Goal: Navigation & Orientation: Find specific page/section

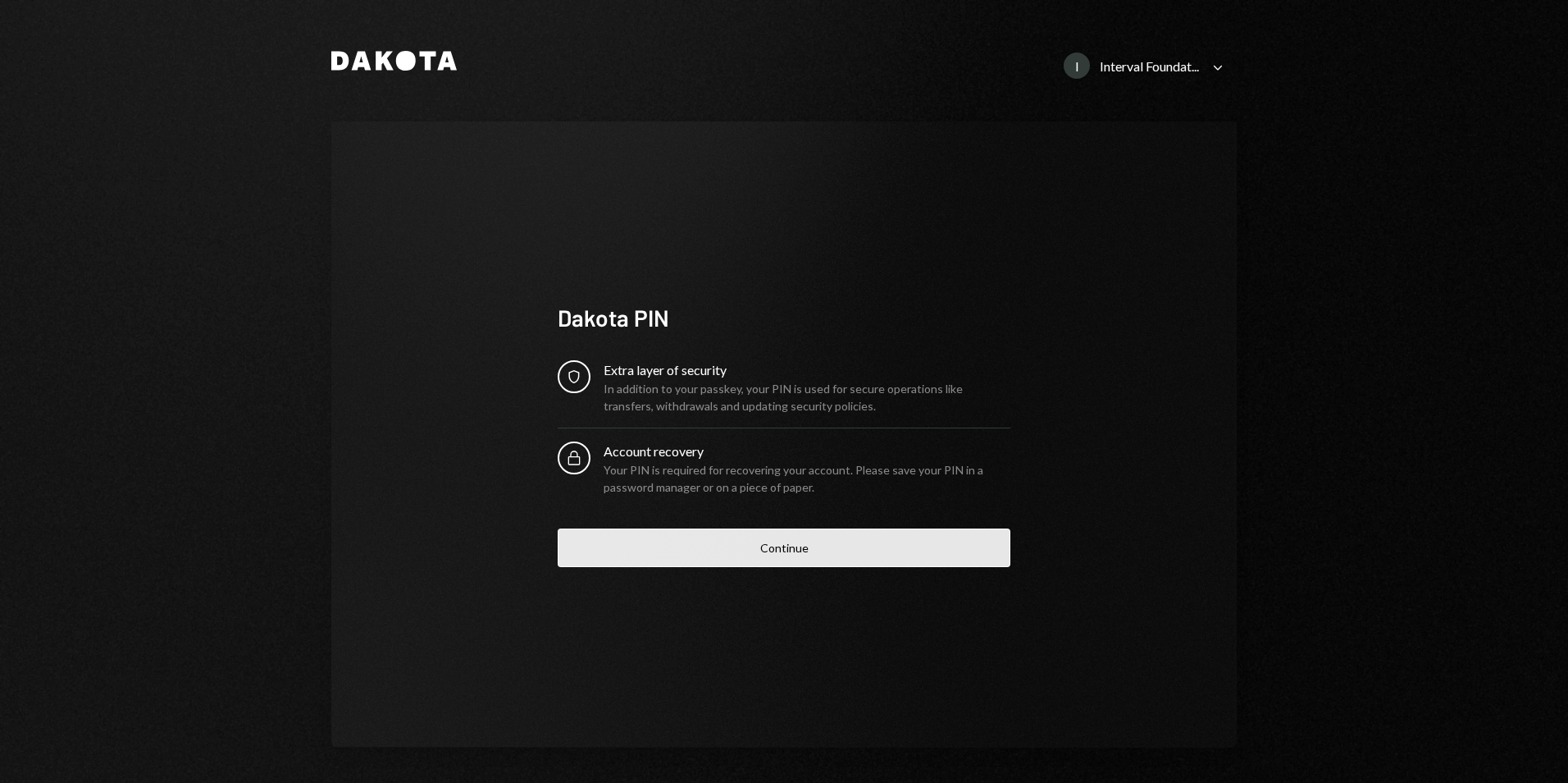
click at [775, 546] on button "Continue" at bounding box center [784, 547] width 453 height 38
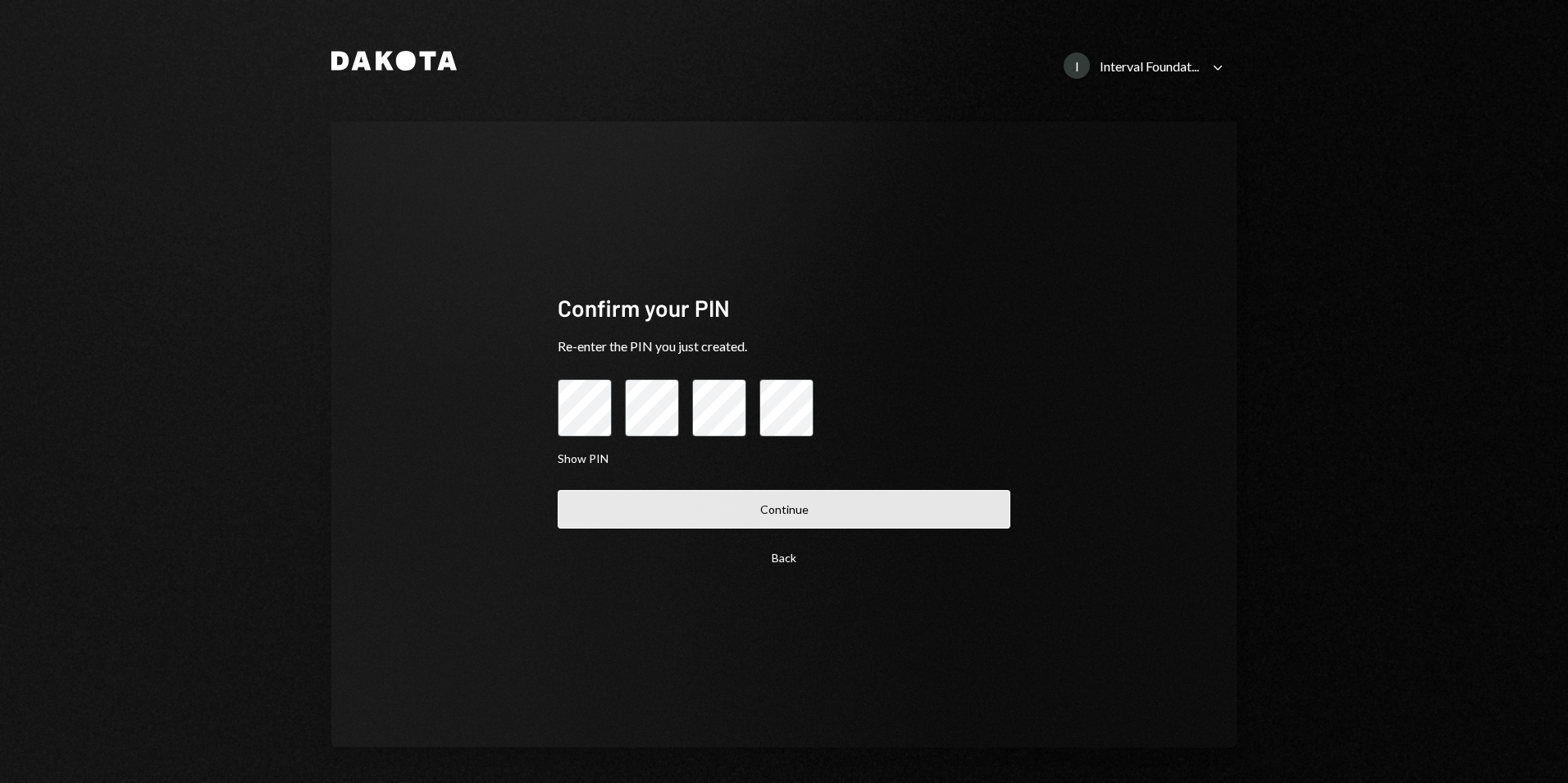
click at [823, 519] on button "Continue" at bounding box center [784, 509] width 453 height 38
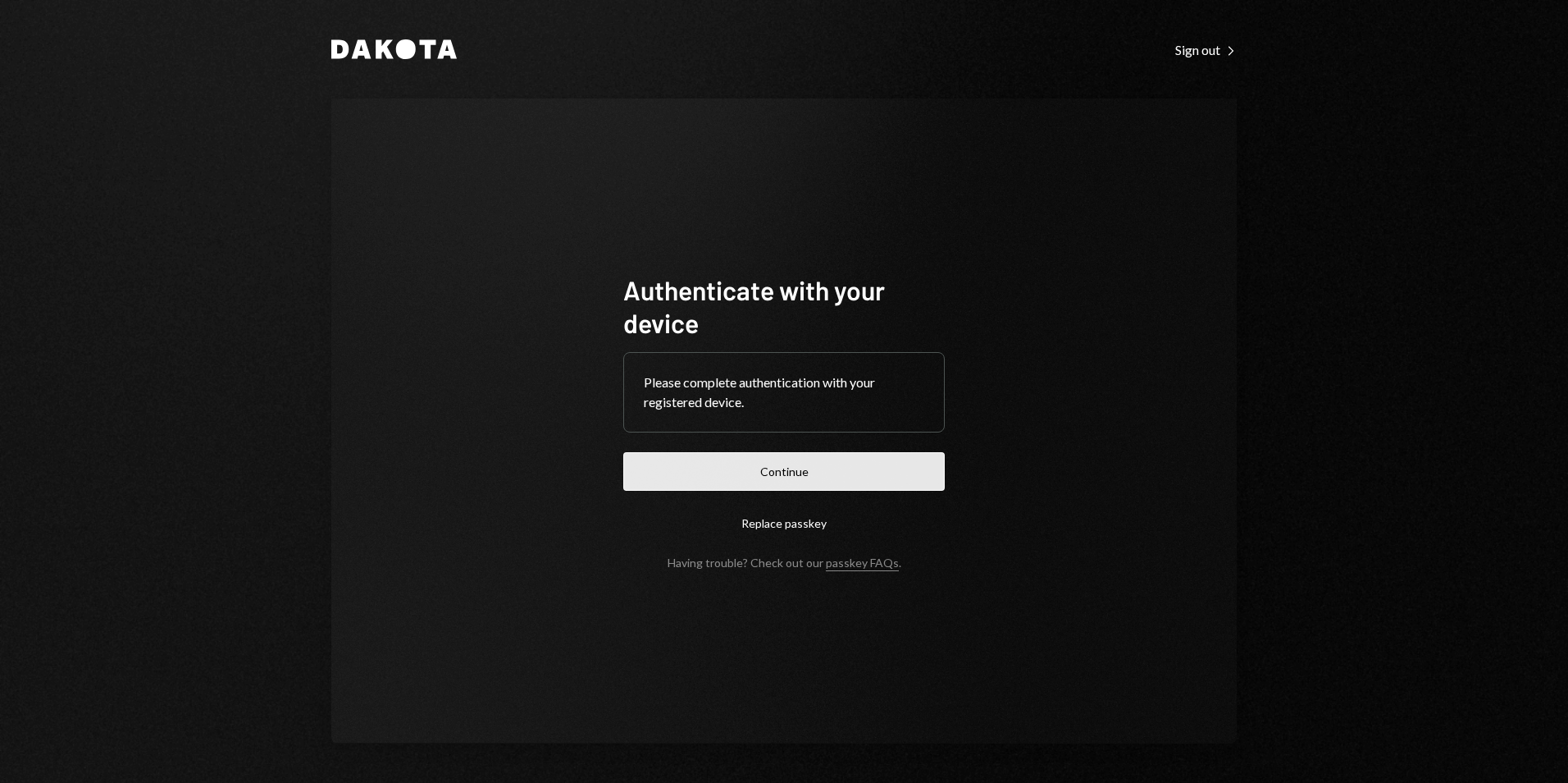
click at [759, 475] on button "Continue" at bounding box center [784, 471] width 321 height 38
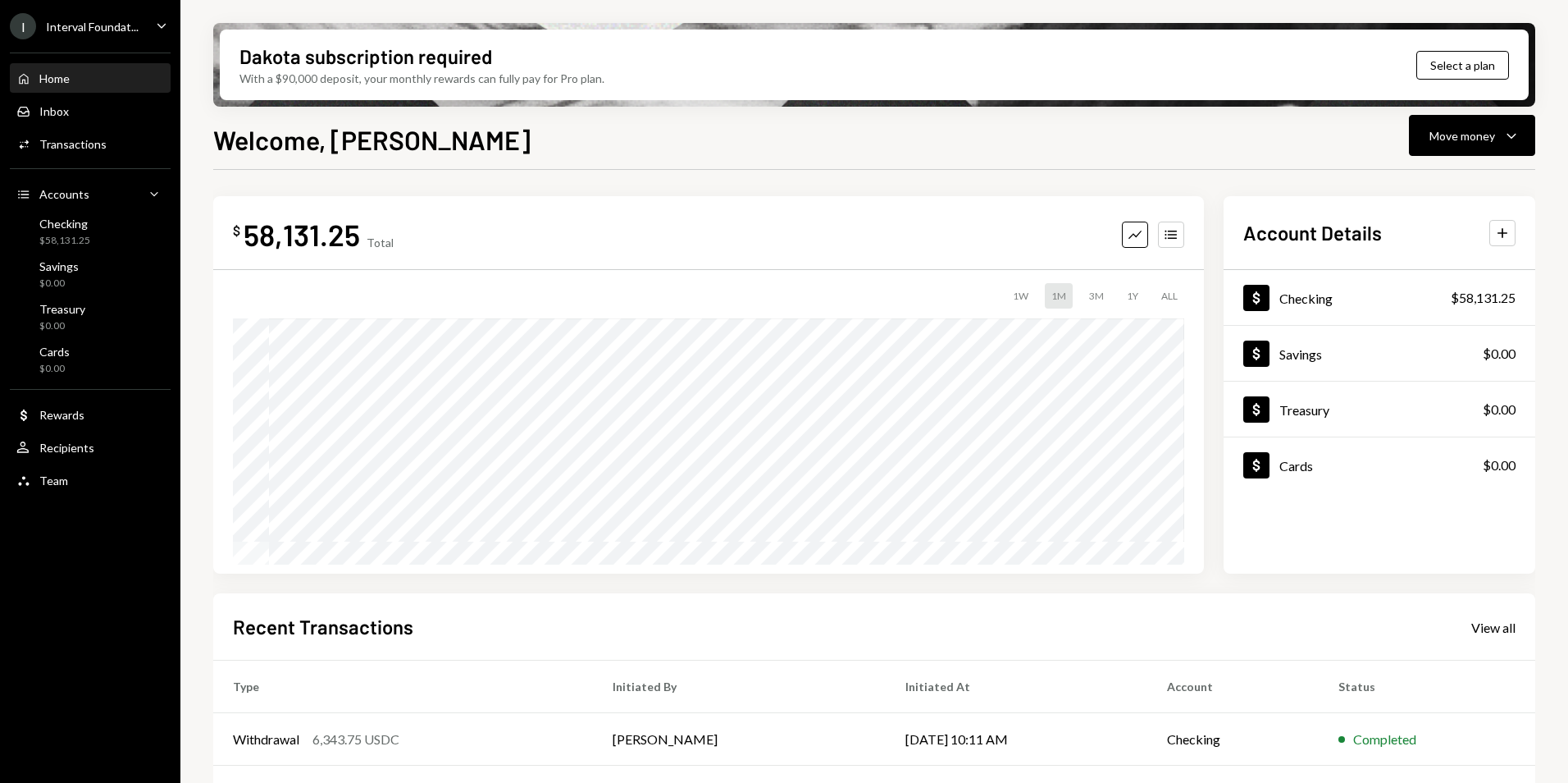
click at [155, 31] on icon "Caret Down" at bounding box center [162, 25] width 18 height 18
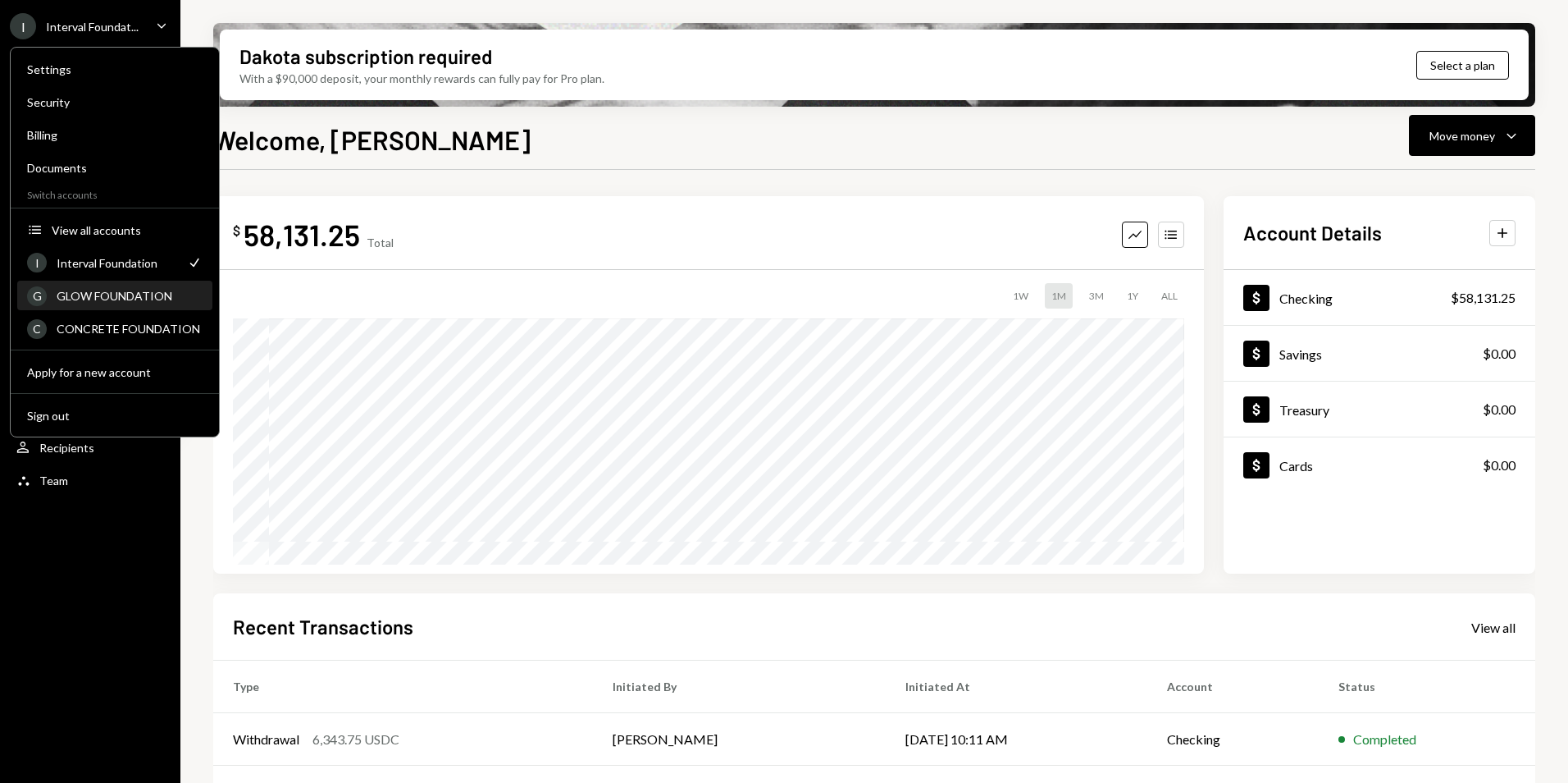
click at [155, 302] on div "GLOW FOUNDATION" at bounding box center [129, 295] width 146 height 14
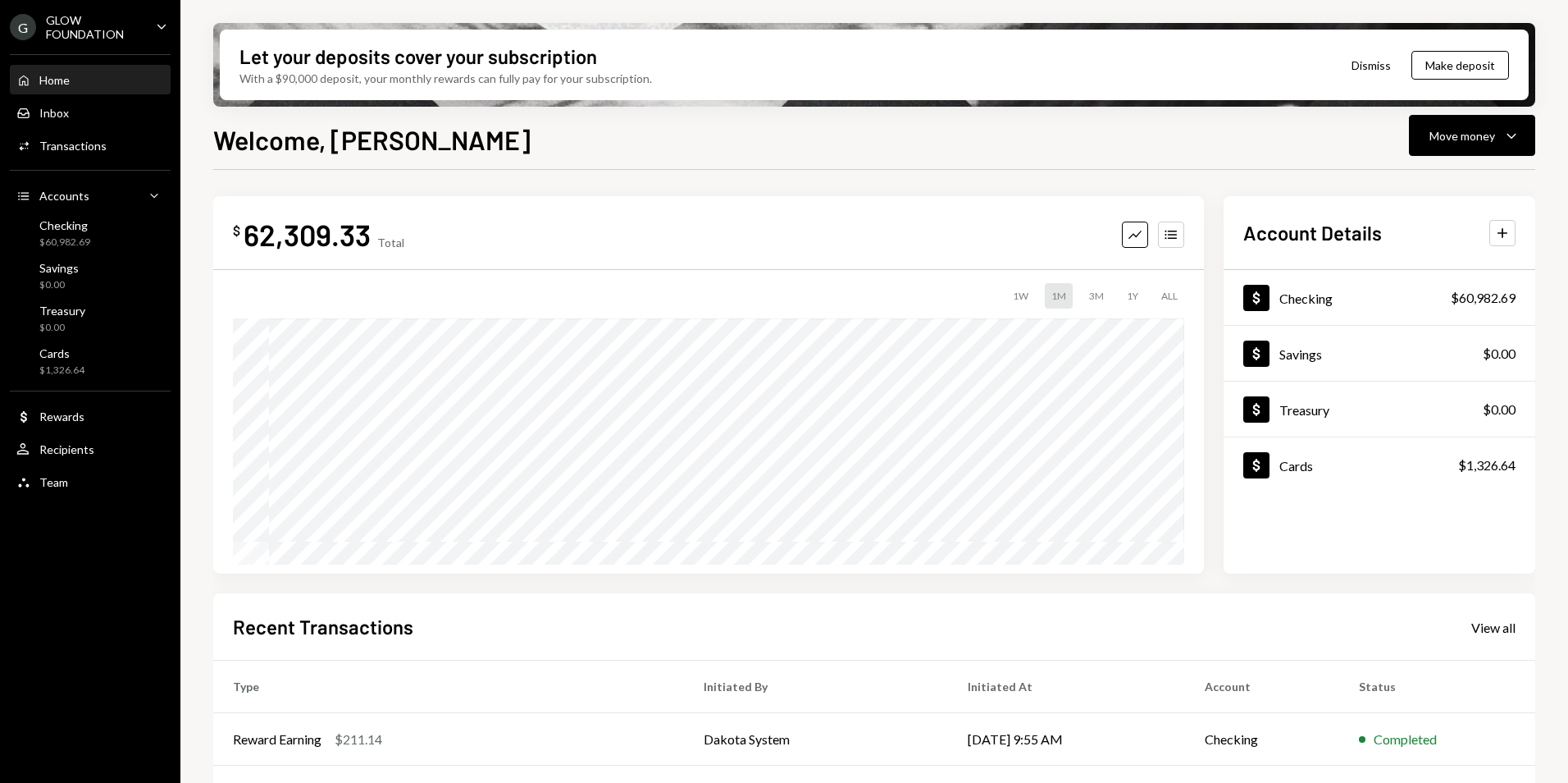
click at [145, 30] on div "G GLOW FOUNDATION Caret Down" at bounding box center [90, 27] width 181 height 28
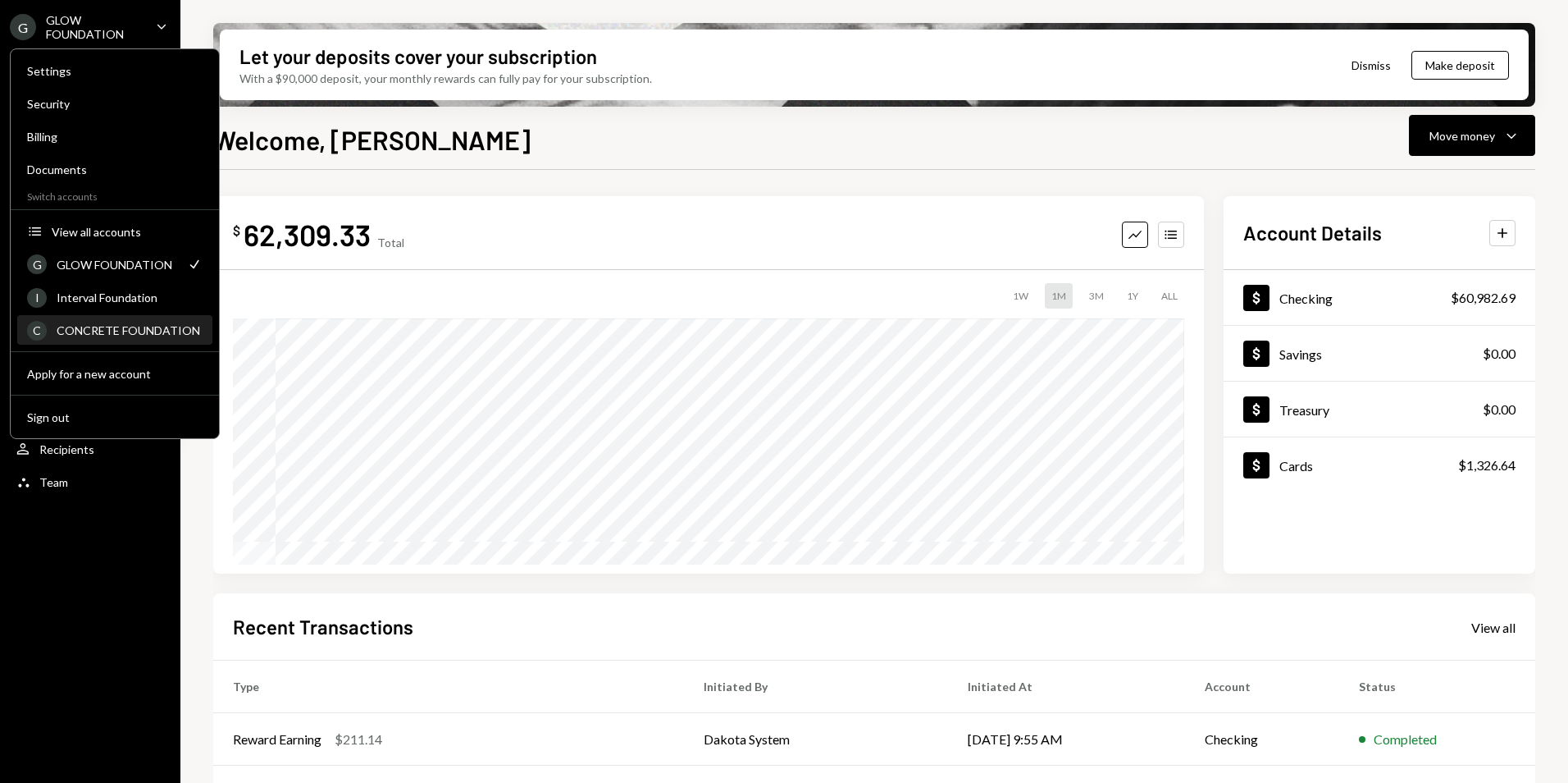
click at [147, 324] on div "CONCRETE FOUNDATION" at bounding box center [129, 330] width 146 height 14
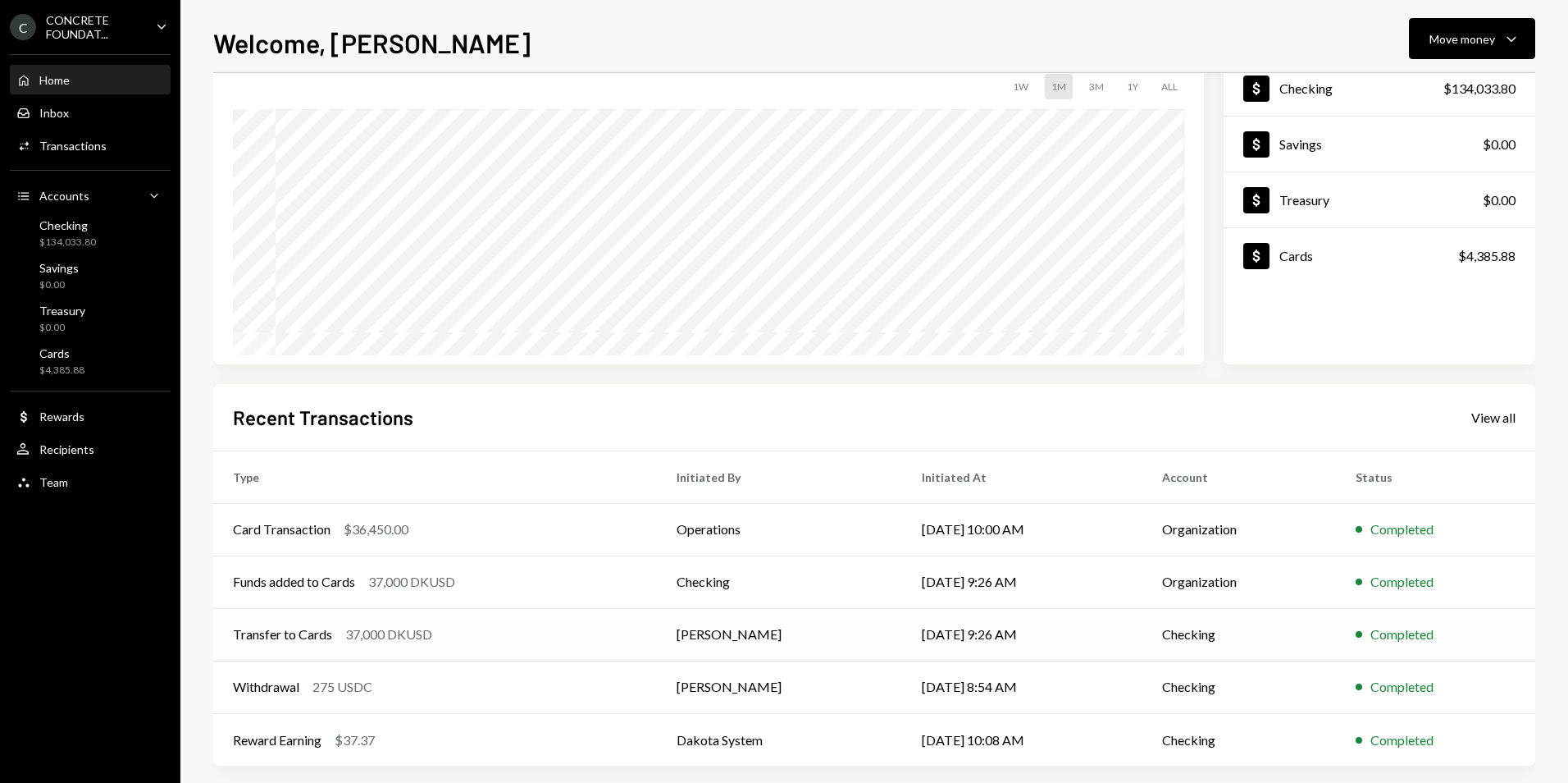
scroll to position [128, 0]
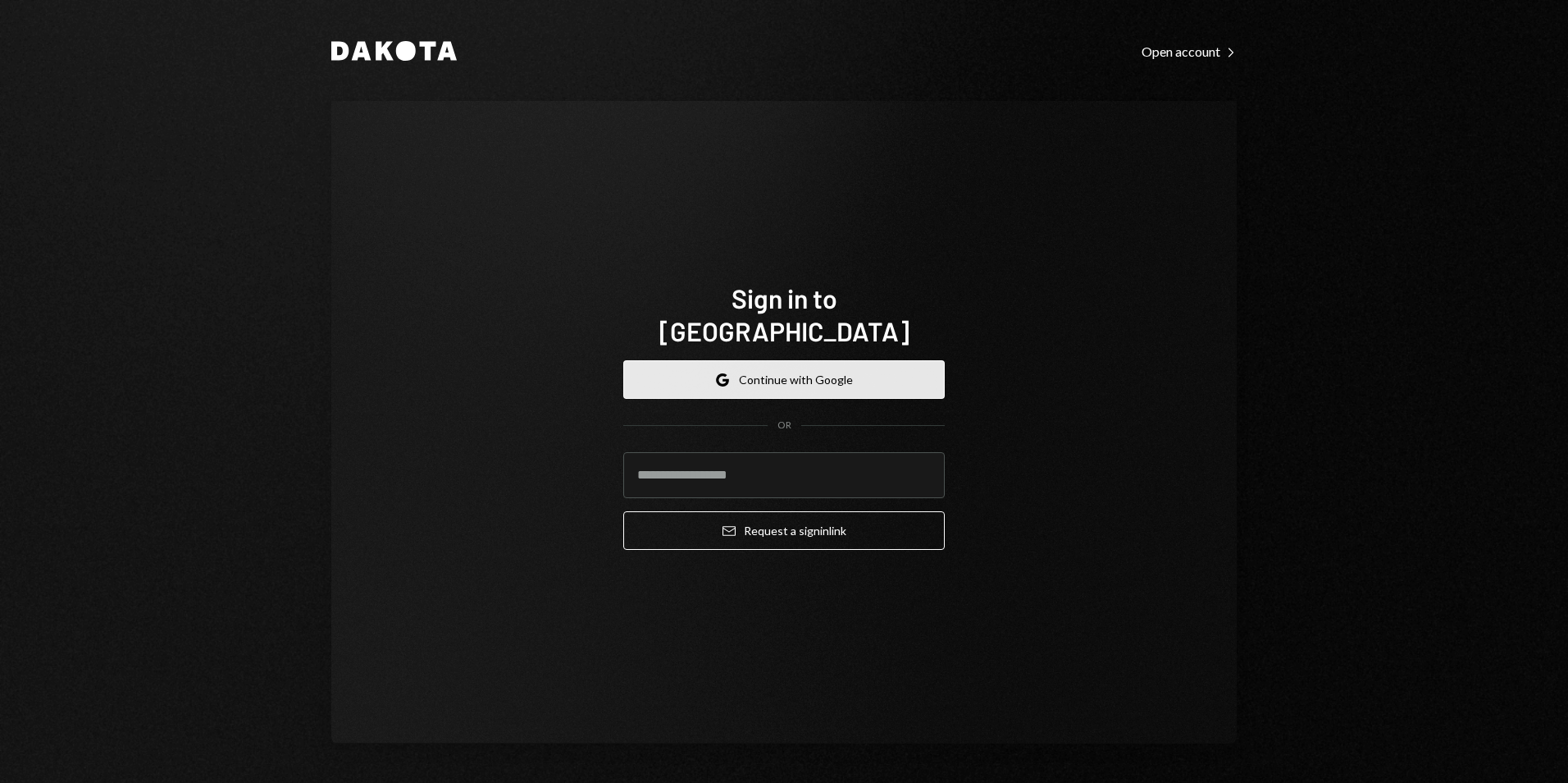
click at [810, 362] on button "Google Continue with Google" at bounding box center [784, 379] width 321 height 38
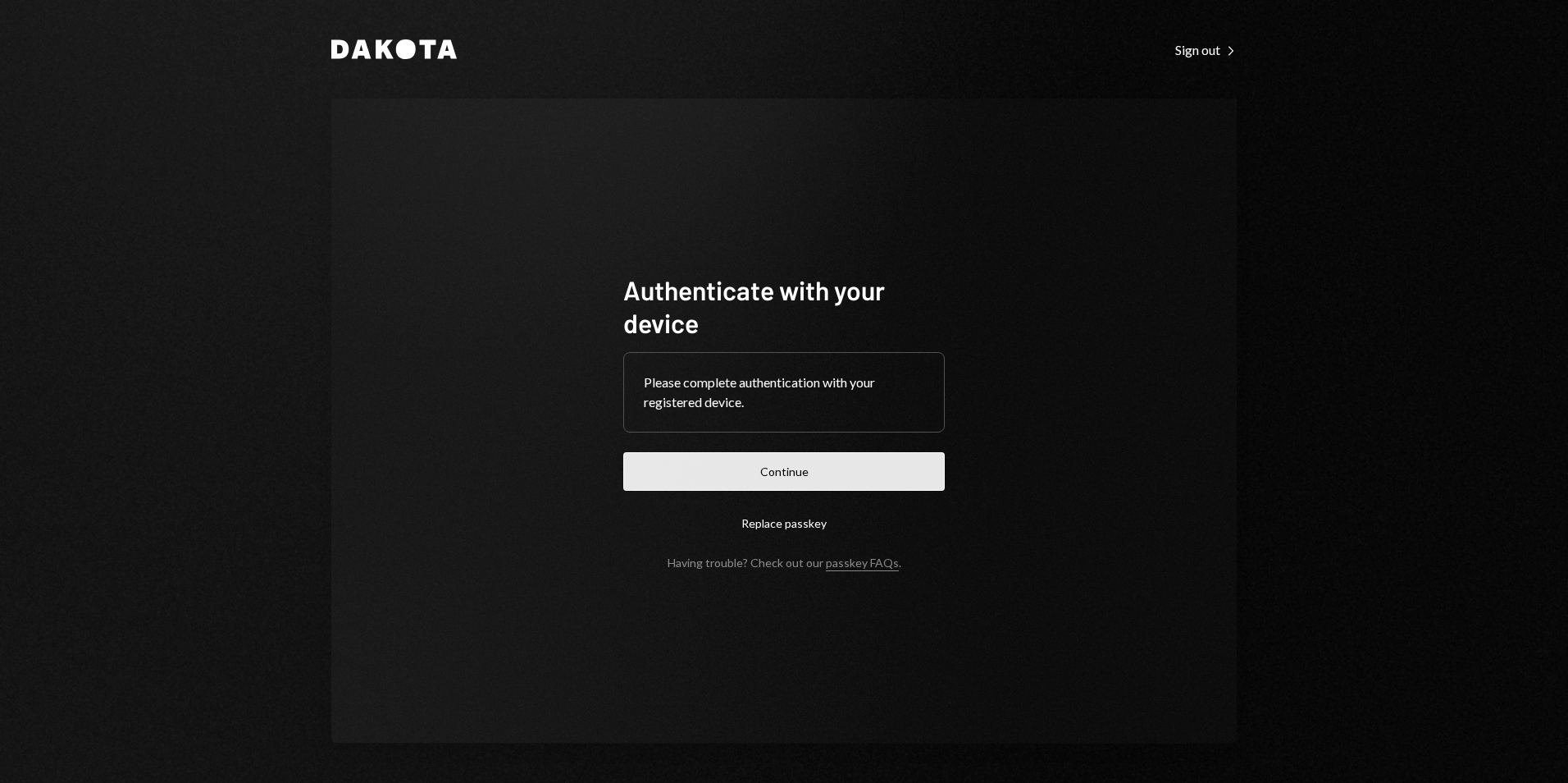
click at [800, 473] on button "Continue" at bounding box center [784, 471] width 321 height 38
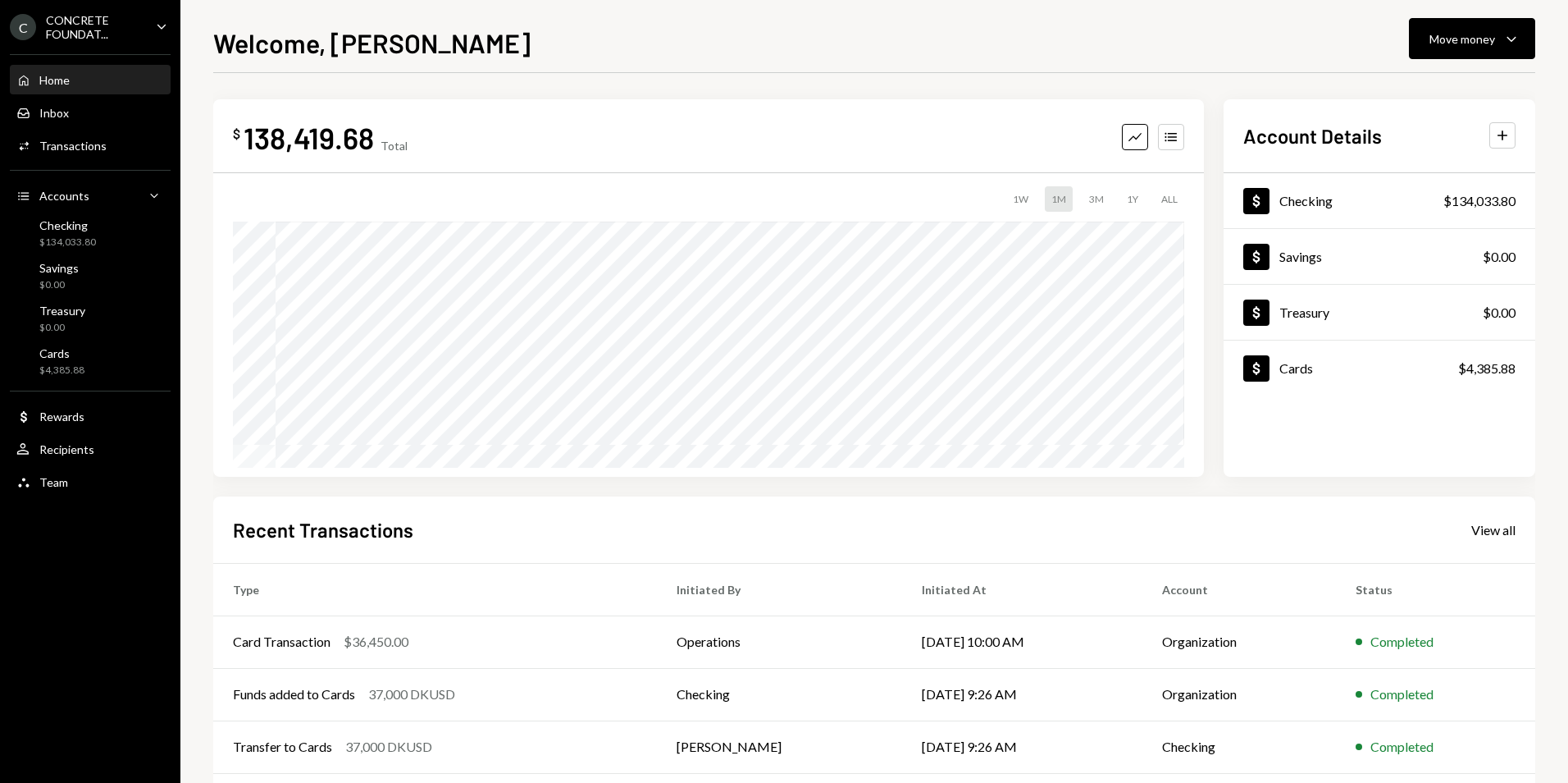
click at [157, 25] on icon "Caret Down" at bounding box center [162, 26] width 18 height 18
